Goal: Navigation & Orientation: Find specific page/section

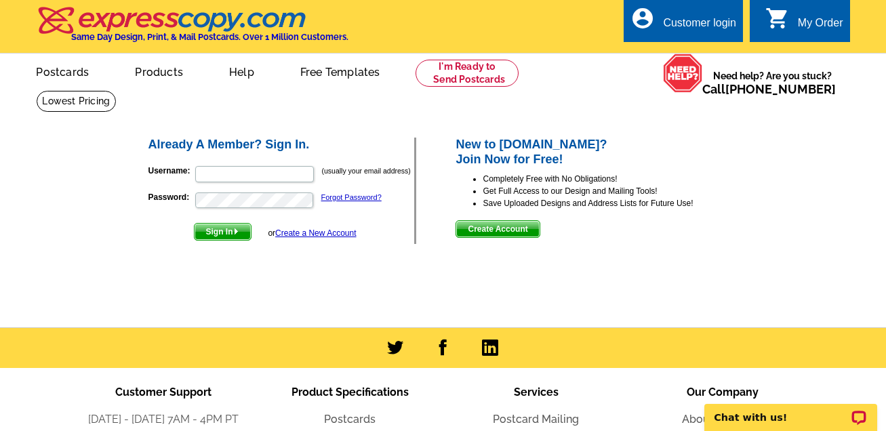
click at [62, 73] on link "Postcards" at bounding box center [62, 71] width 95 height 32
